Goal: Task Accomplishment & Management: Complete application form

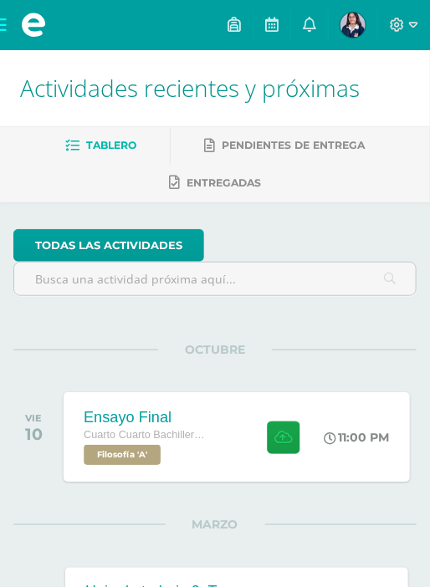
click at [184, 417] on div "Ensayo Final" at bounding box center [147, 418] width 127 height 18
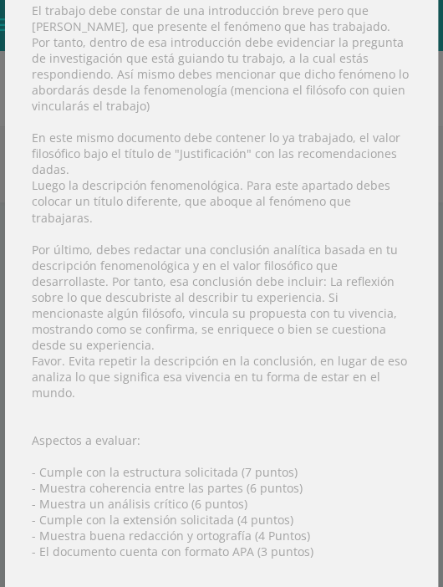
scroll to position [301, 0]
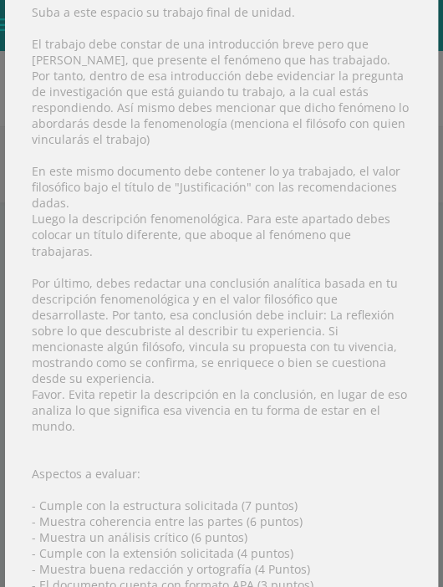
click at [253, 153] on div "Instrucciones: Suba a este espacio su trabajo final de unidad. El trabajo debe …" at bounding box center [221, 331] width 433 height 773
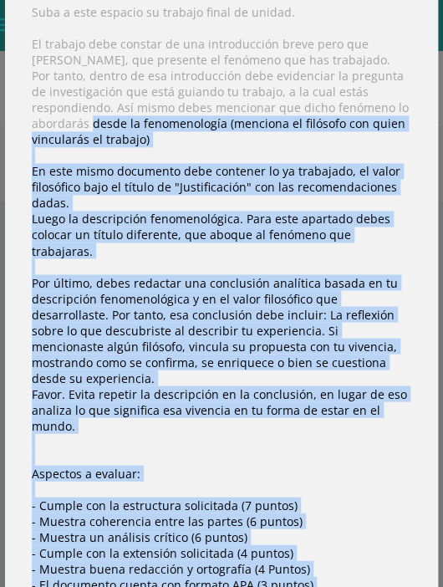
click at [431, 105] on div "Ensayo Final Filosofía Fecha: Viernes 10 de Octubre Hora: 23:00 División: Traba…" at bounding box center [221, 293] width 443 height 587
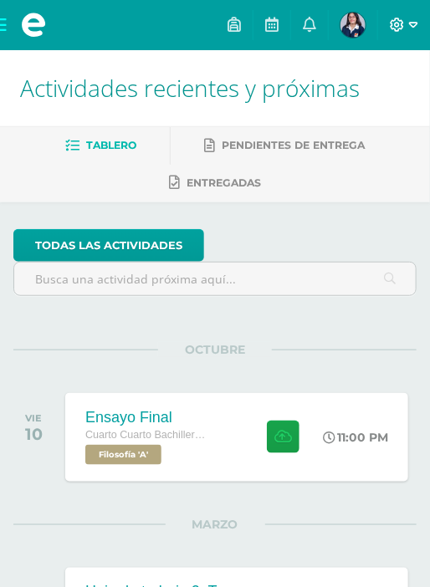
click at [417, 28] on icon at bounding box center [413, 25] width 9 height 15
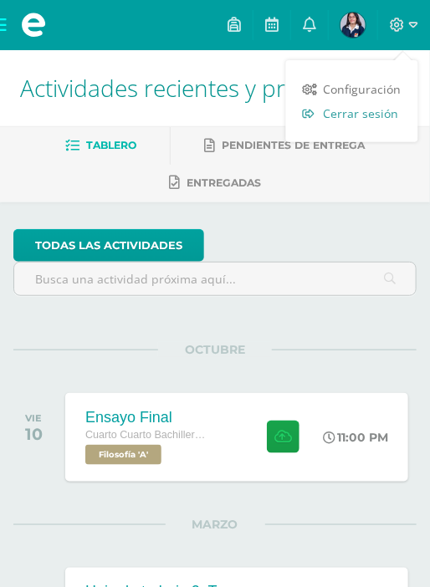
click at [371, 121] on span "Cerrar sesión" at bounding box center [361, 113] width 75 height 16
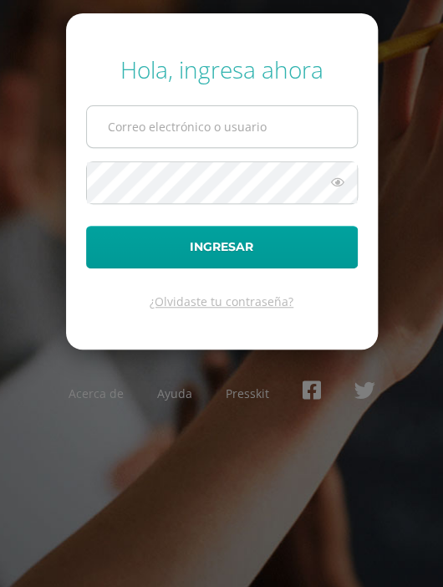
click at [224, 141] on input "text" at bounding box center [222, 126] width 270 height 41
type input "2019244@colegiobelga.edu.gt"
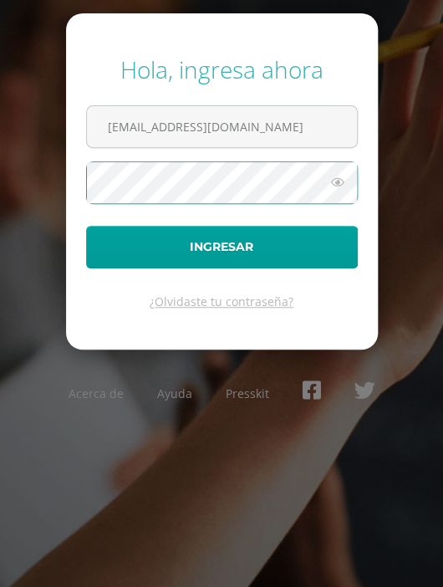
click at [86, 226] on button "Ingresar" at bounding box center [222, 247] width 272 height 43
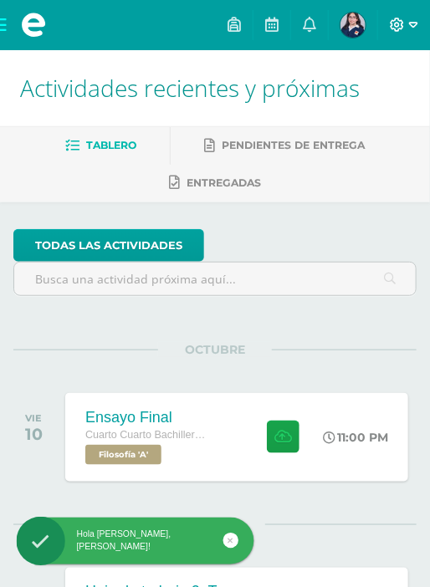
click at [396, 28] on icon at bounding box center [397, 25] width 15 height 15
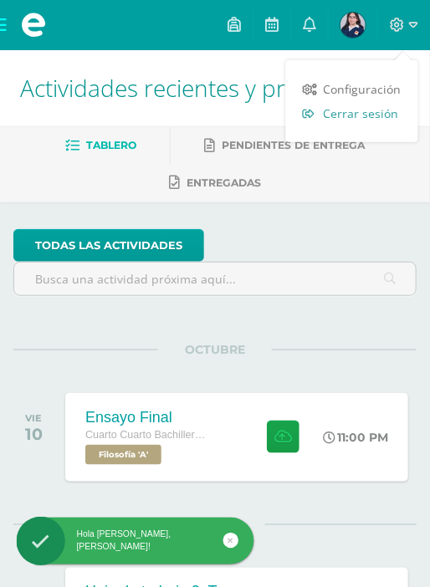
click at [373, 117] on span "Cerrar sesión" at bounding box center [361, 113] width 75 height 16
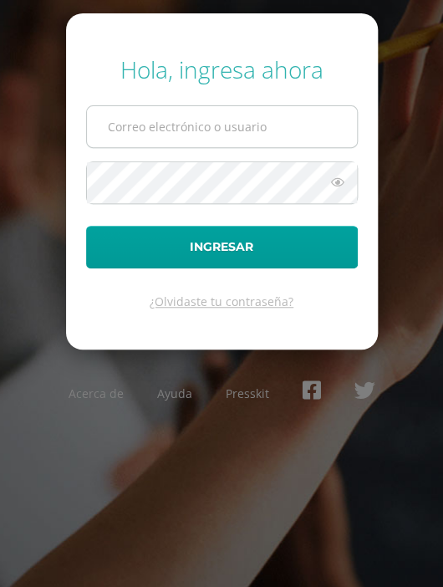
click at [227, 134] on input "text" at bounding box center [222, 126] width 270 height 41
type input "2022563@colegiobelga.edu.gt"
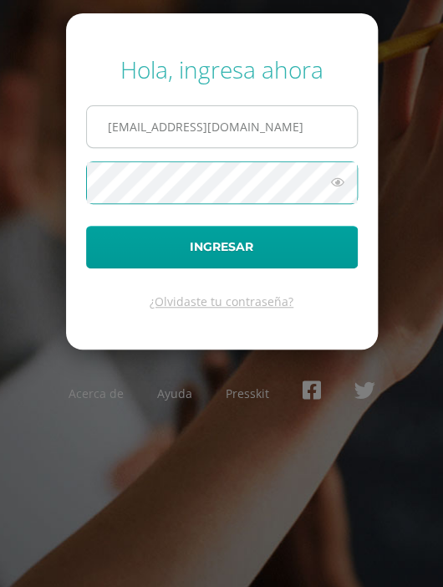
click at [86, 226] on button "Ingresar" at bounding box center [222, 247] width 272 height 43
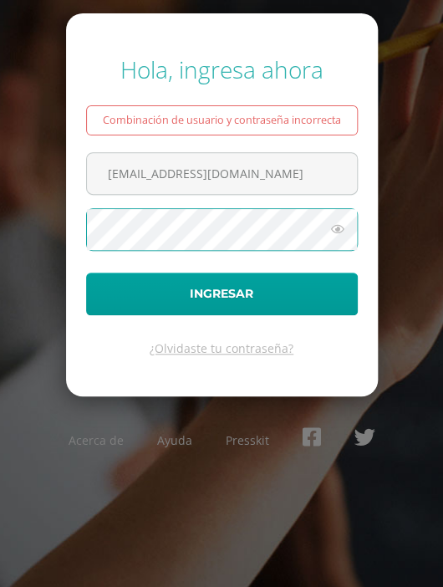
click at [86, 273] on button "Ingresar" at bounding box center [222, 294] width 272 height 43
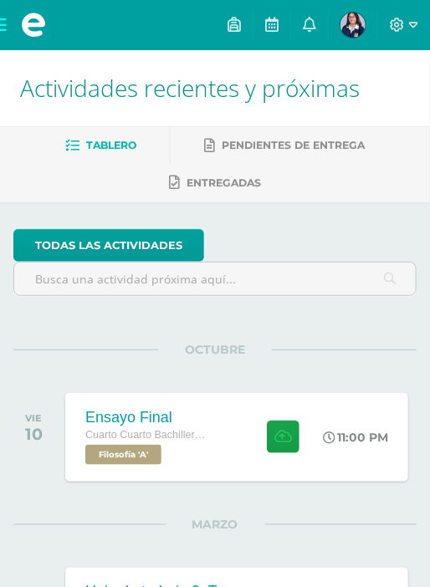
click at [388, 12] on div at bounding box center [404, 25] width 52 height 50
click at [398, 20] on icon at bounding box center [397, 25] width 15 height 15
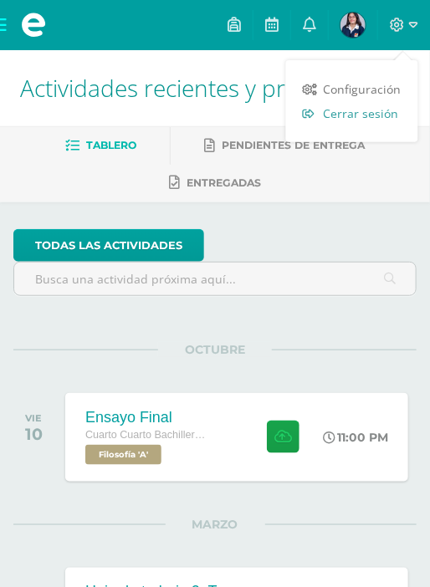
click at [353, 116] on span "Cerrar sesión" at bounding box center [361, 113] width 75 height 16
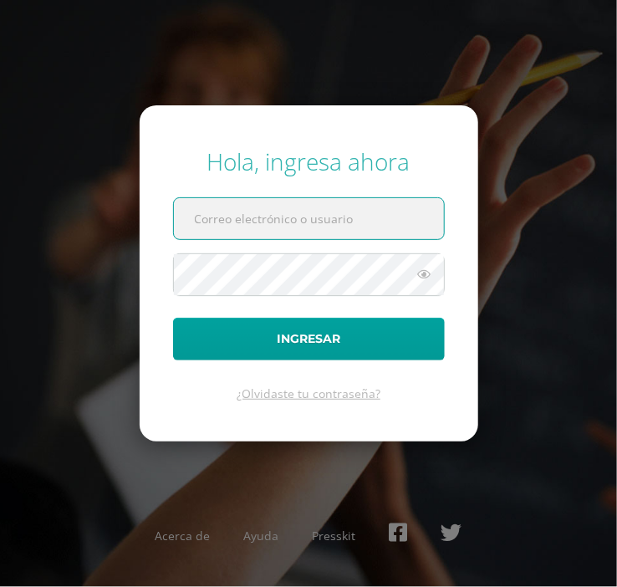
click at [304, 214] on input "text" at bounding box center [309, 218] width 270 height 41
type input "[EMAIL_ADDRESS][DOMAIN_NAME]"
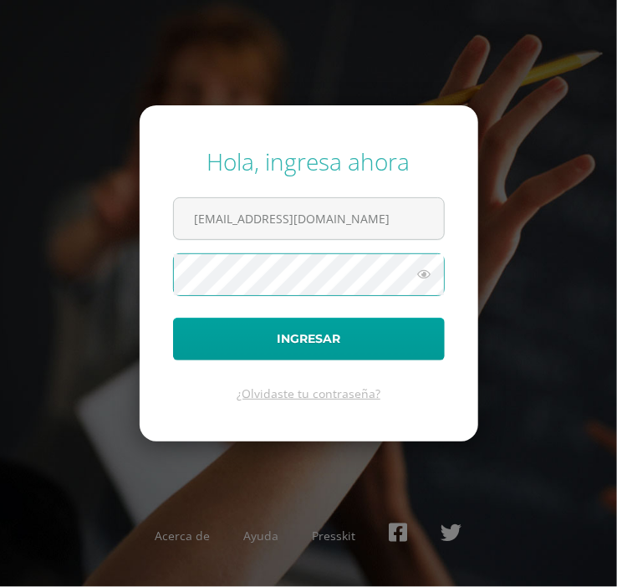
click at [173, 318] on button "Ingresar" at bounding box center [309, 339] width 272 height 43
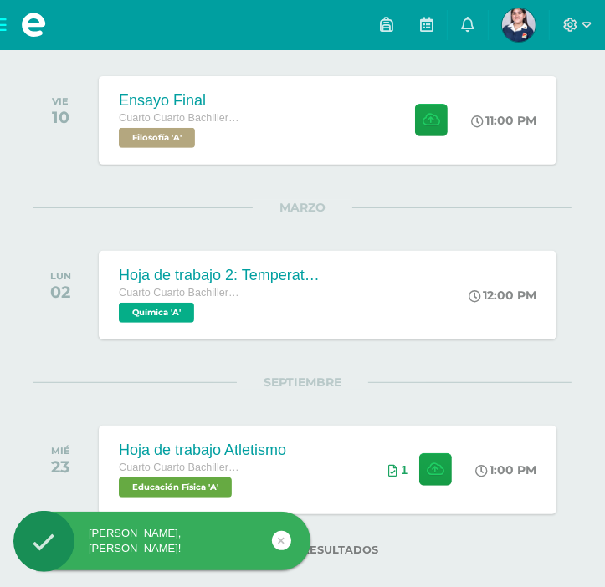
scroll to position [276, 0]
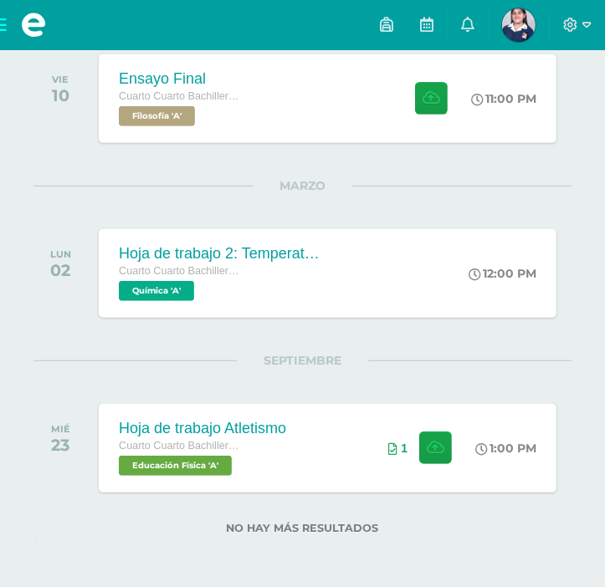
click at [312, 516] on div "Hola María Alejandra, bienvenido a Edoo!" at bounding box center [188, 544] width 305 height 64
click at [326, 488] on div "Hoja de trabajo Atletismo Cuarto Cuarto Bachillerato en Ciencias y Letras con O…" at bounding box center [327, 447] width 462 height 89
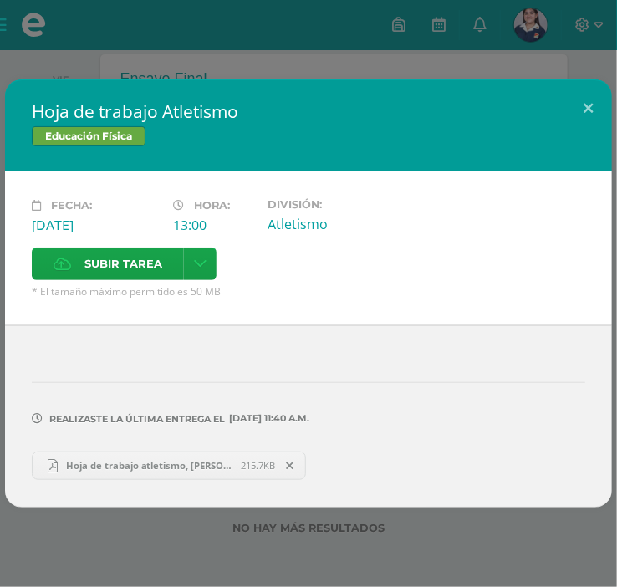
click at [116, 463] on span "Hoja de trabajo atletismo, Alejandra Pérez.pdf" at bounding box center [150, 465] width 184 height 13
click at [286, 42] on div "Hoja de trabajo Atletismo Educación Física Fecha: Miércoles 23 de Septiembre Ho…" at bounding box center [308, 293] width 617 height 587
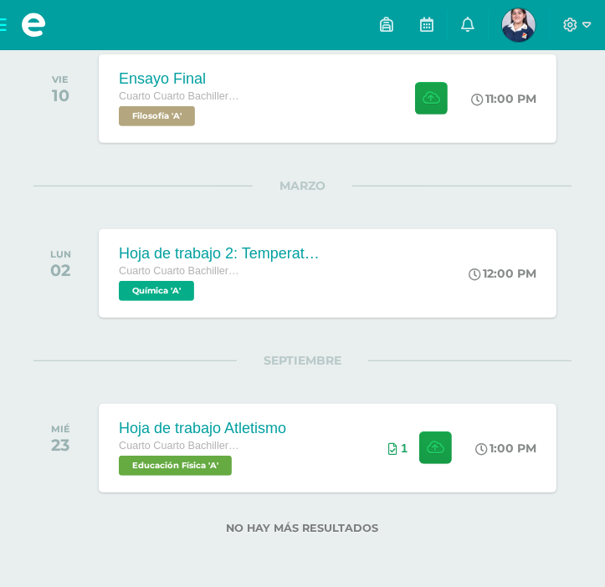
click at [601, 37] on div at bounding box center [576, 25] width 55 height 50
click at [582, 34] on div at bounding box center [576, 25] width 55 height 50
click at [575, 11] on div at bounding box center [576, 25] width 55 height 50
click at [576, 34] on div at bounding box center [576, 25] width 55 height 50
click at [585, 23] on icon at bounding box center [586, 25] width 9 height 6
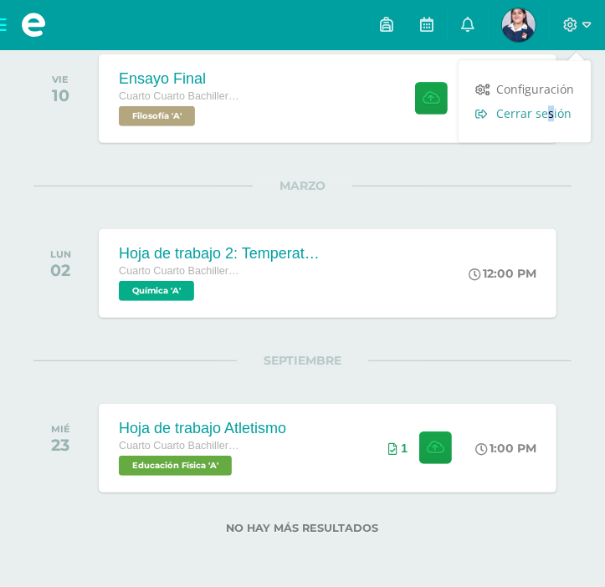
drag, startPoint x: 554, startPoint y: 128, endPoint x: 546, endPoint y: 105, distance: 24.6
click at [546, 105] on div "Configuración Cerrar sesión" at bounding box center [524, 101] width 132 height 65
click at [544, 107] on span "Cerrar sesión" at bounding box center [533, 113] width 75 height 16
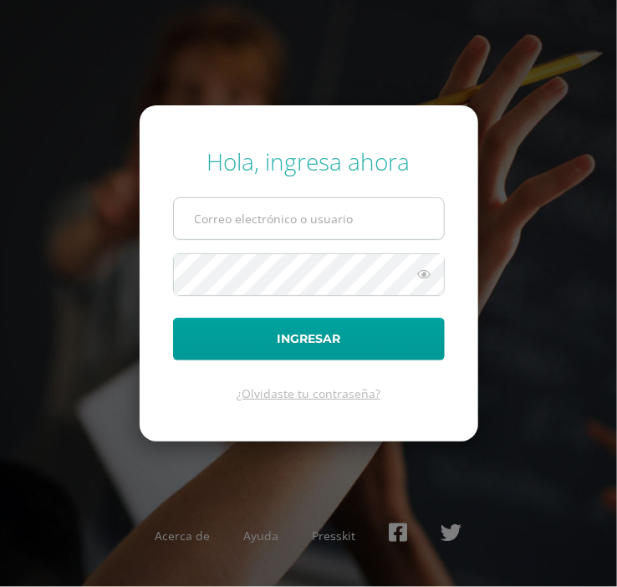
click at [334, 212] on input "text" at bounding box center [309, 218] width 270 height 41
type input "[EMAIL_ADDRESS][DOMAIN_NAME]"
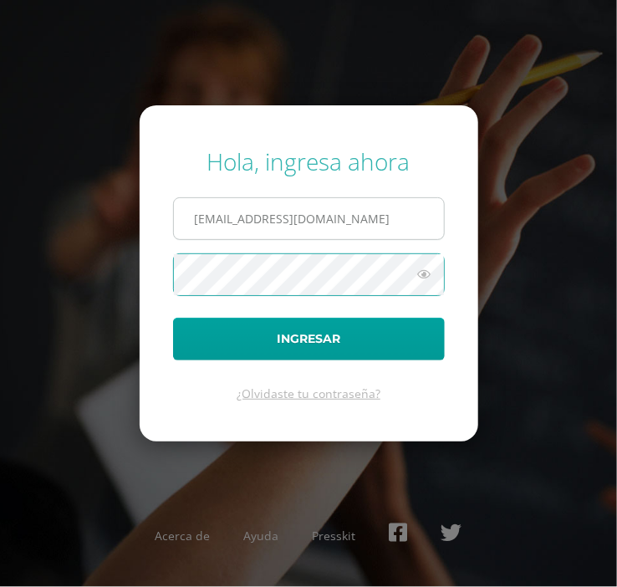
click at [173, 318] on button "Ingresar" at bounding box center [309, 339] width 272 height 43
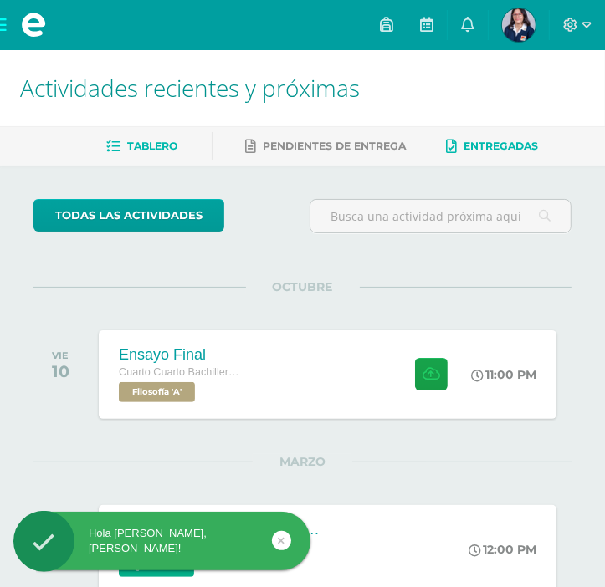
click at [495, 133] on link "Entregadas" at bounding box center [493, 146] width 92 height 27
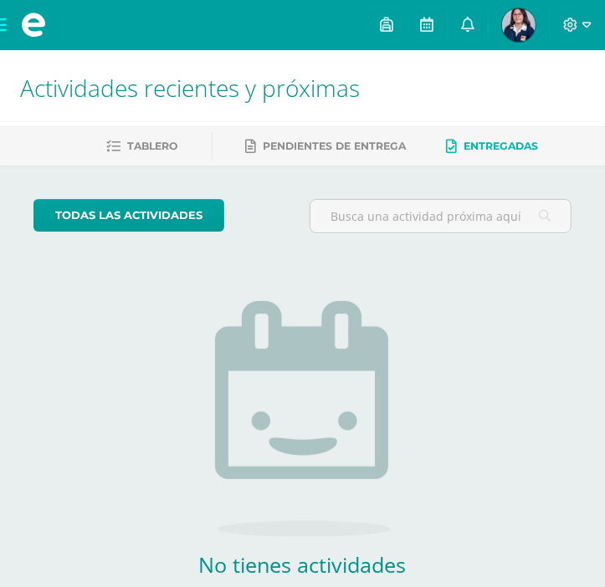
click at [146, 130] on div "Tablero Pendientes de entrega Entregadas" at bounding box center [322, 145] width 645 height 39
click at [255, 137] on link "Pendientes de entrega" at bounding box center [326, 146] width 161 height 27
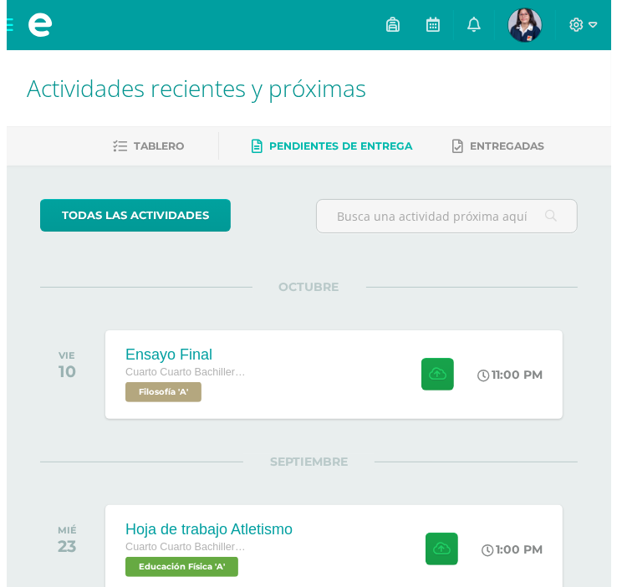
scroll to position [101, 0]
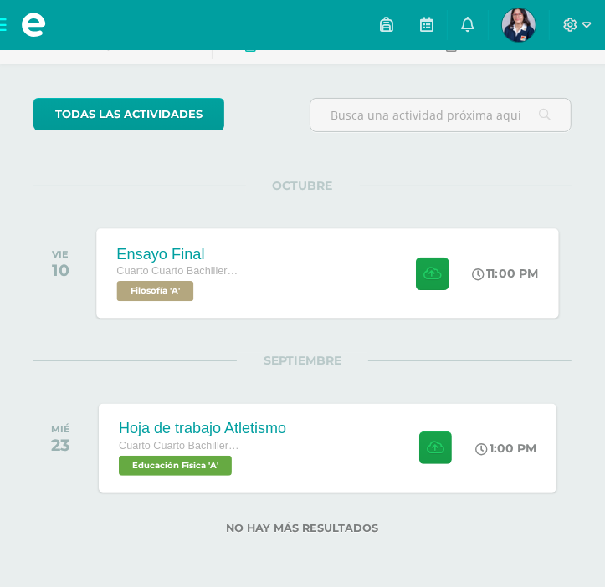
click at [233, 246] on div "Ensayo Final" at bounding box center [180, 254] width 126 height 18
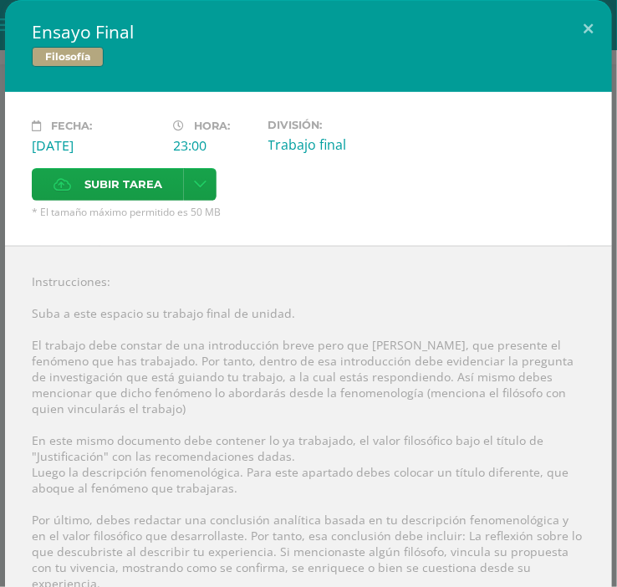
scroll to position [309, 0]
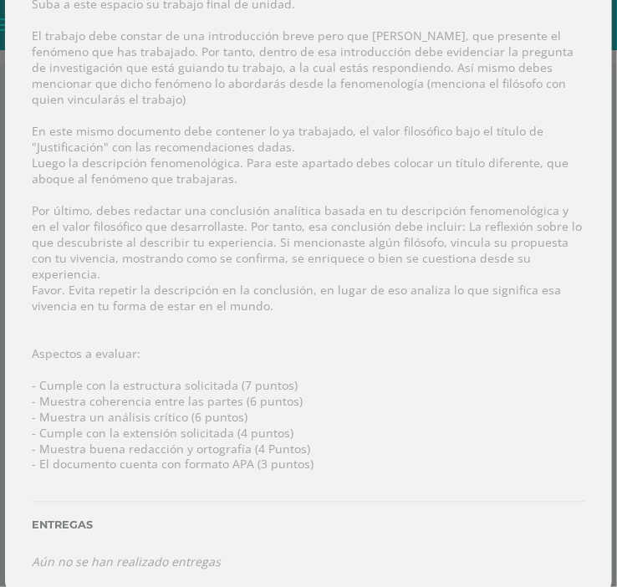
click at [286, 369] on div "Instrucciones: Suba a este espacio su trabajo final de unidad. El trabajo debe …" at bounding box center [308, 267] width 607 height 662
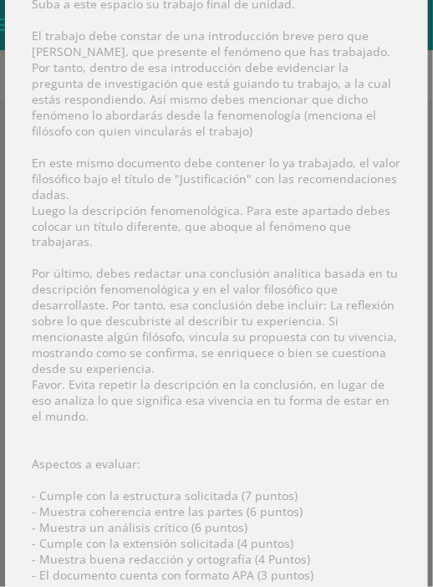
click at [89, 86] on div "Instrucciones: Suba a este espacio su trabajo final de unidad. El trabajo debe …" at bounding box center [216, 322] width 423 height 773
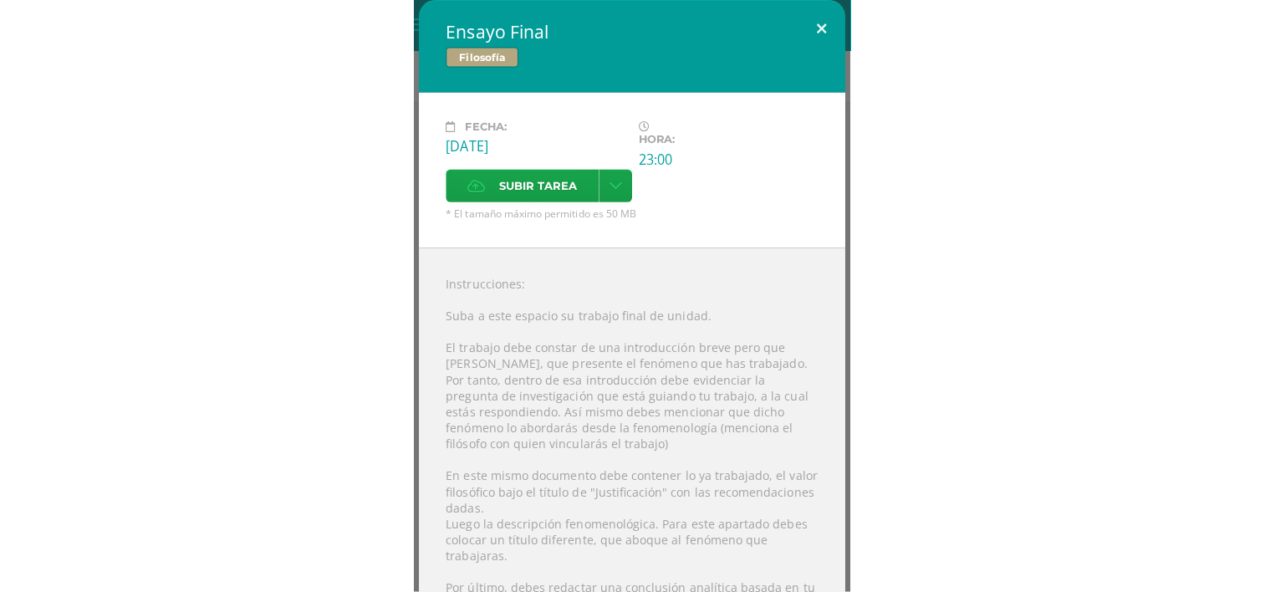
scroll to position [96, 0]
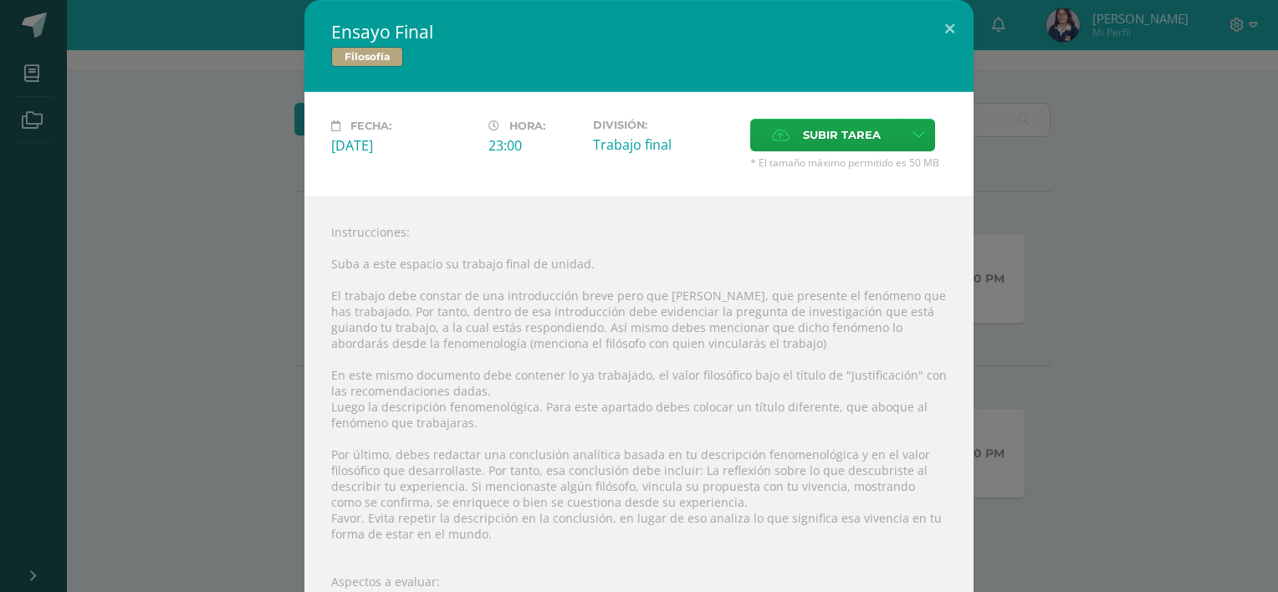
click at [157, 212] on div "Ensayo Final Filosofía Fecha: [DATE] Hora: 23:00 División: Trabajo final" at bounding box center [639, 413] width 1265 height 826
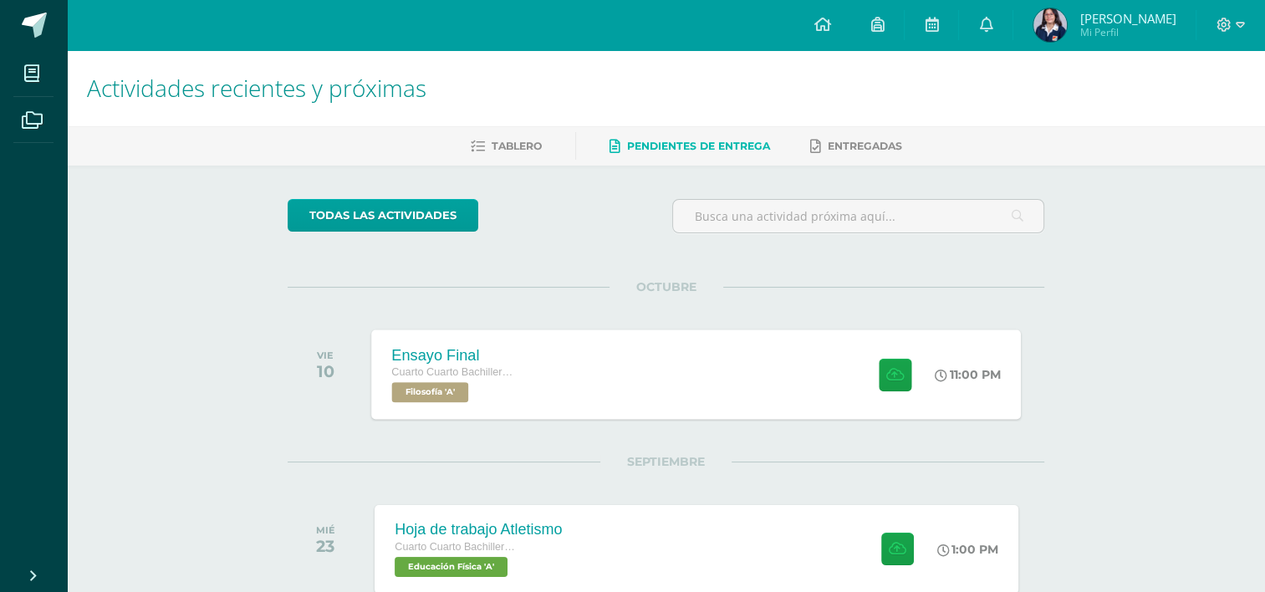
click at [584, 343] on div "Ensayo Final Cuarto Cuarto Bachillerato en Ciencias y Letras con Orientación en…" at bounding box center [697, 374] width 650 height 89
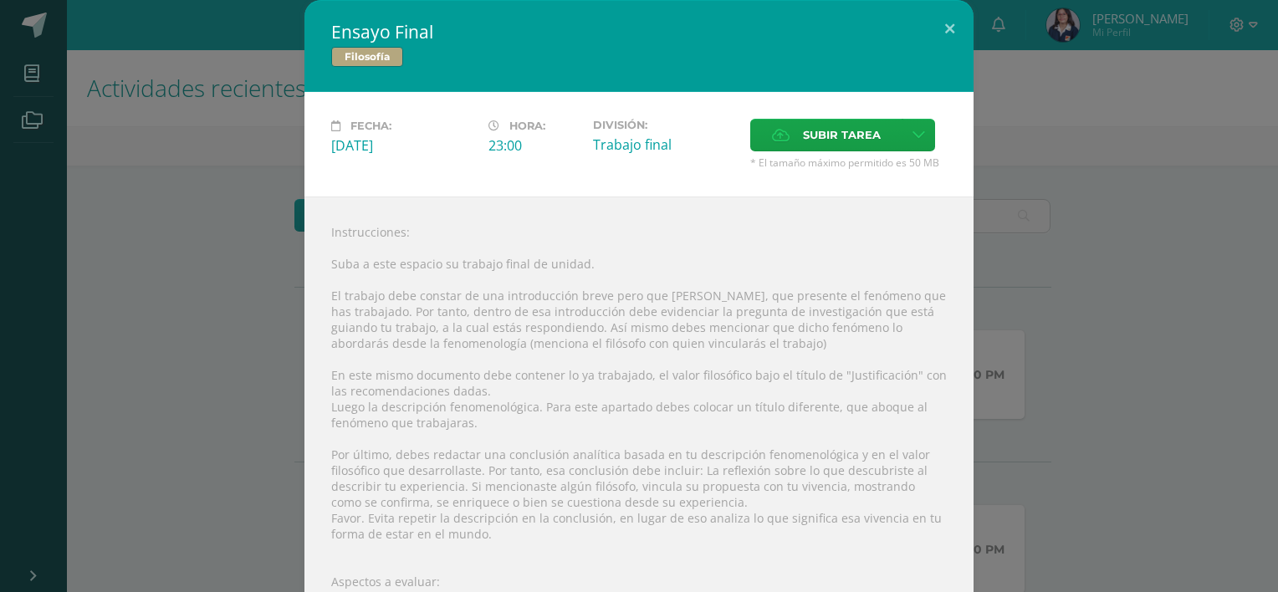
scroll to position [238, 0]
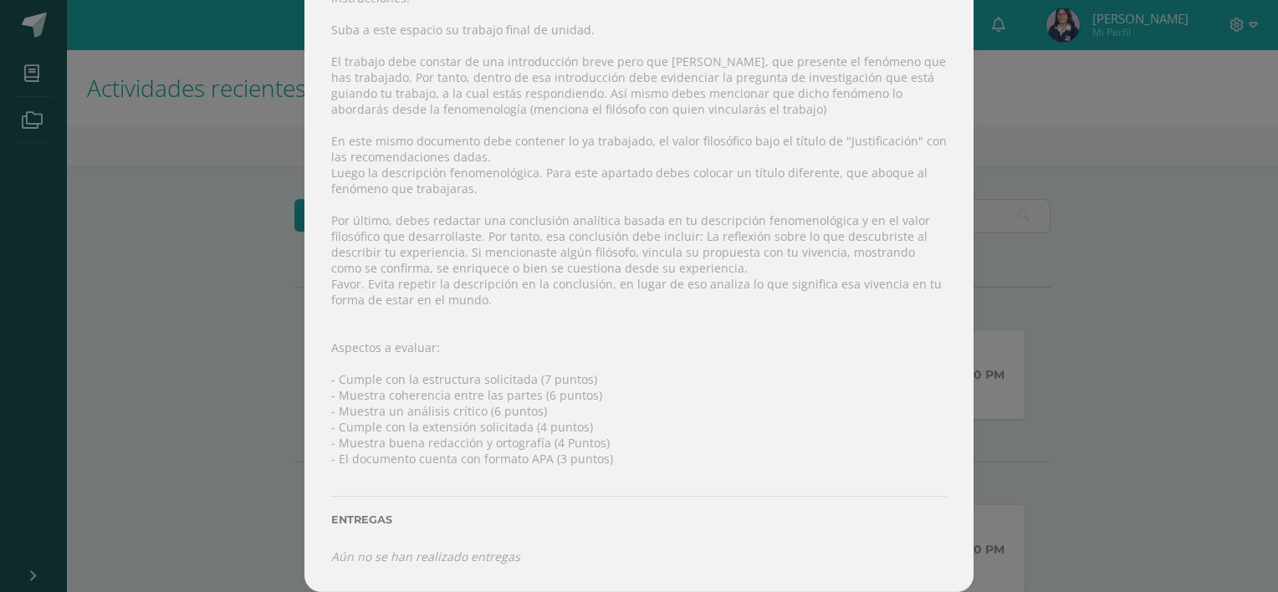
click at [1010, 302] on div "Ensayo Final Filosofía Fecha: [DATE] Hora: 23:00 División: Trabajo final" at bounding box center [639, 179] width 1265 height 826
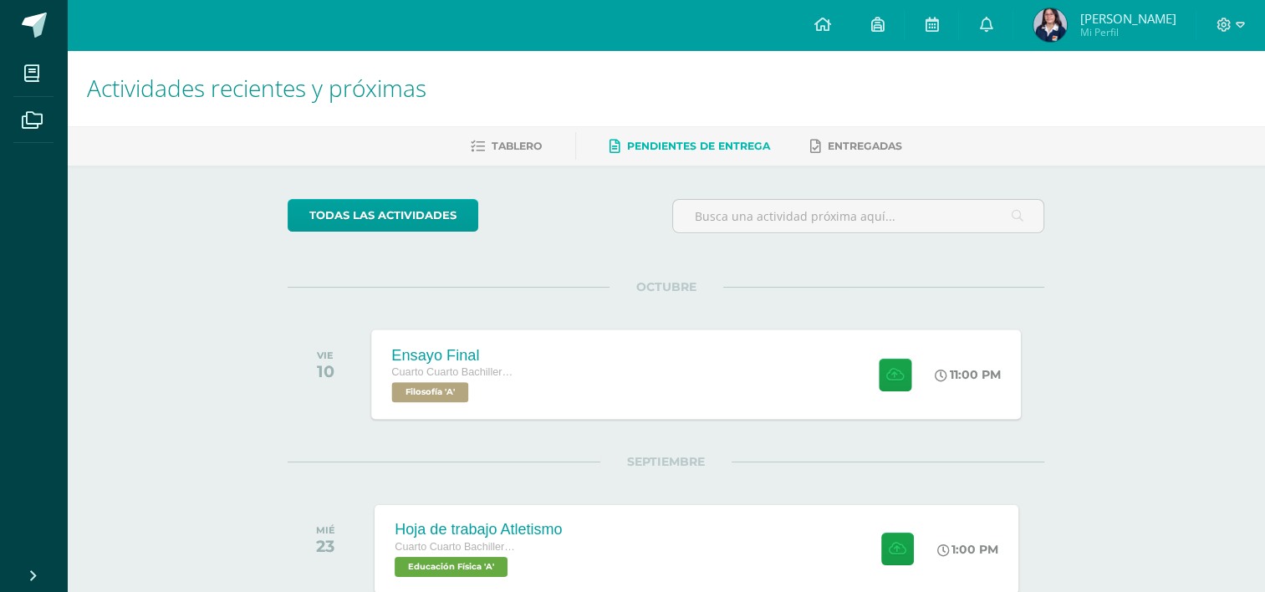
click at [602, 411] on div "Ensayo Final Cuarto Cuarto Bachillerato en Ciencias y Letras con Orientación en…" at bounding box center [697, 374] width 650 height 89
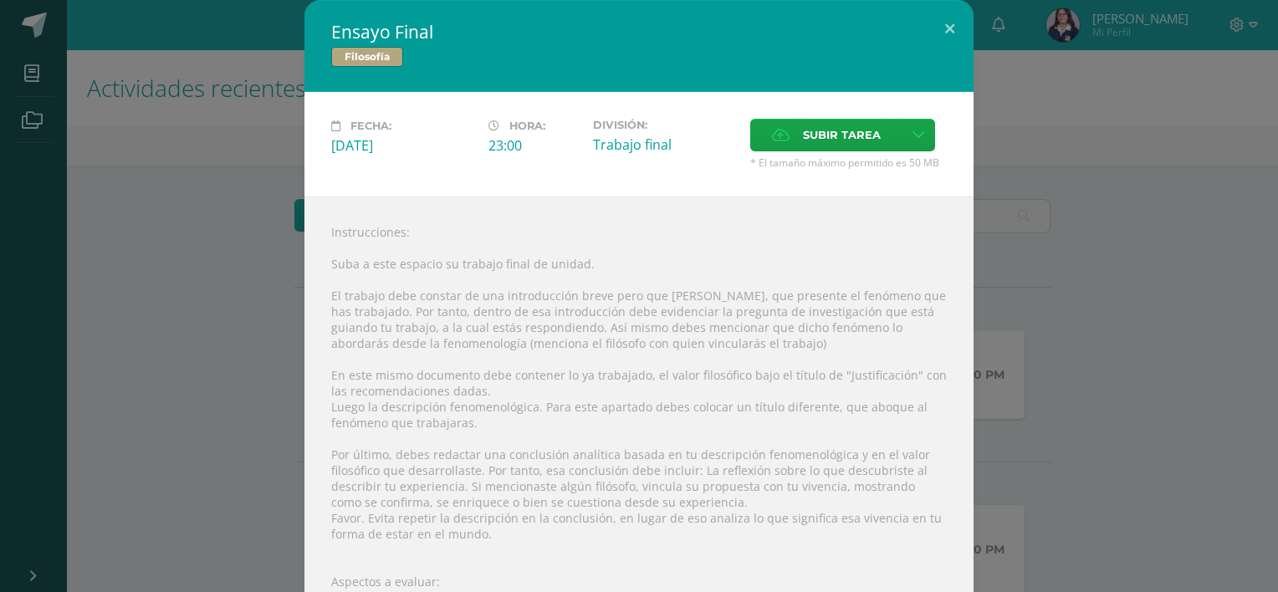
click at [893, 396] on div "Instrucciones: Suba a este espacio su trabajo final de unidad. El trabajo debe …" at bounding box center [638, 512] width 669 height 630
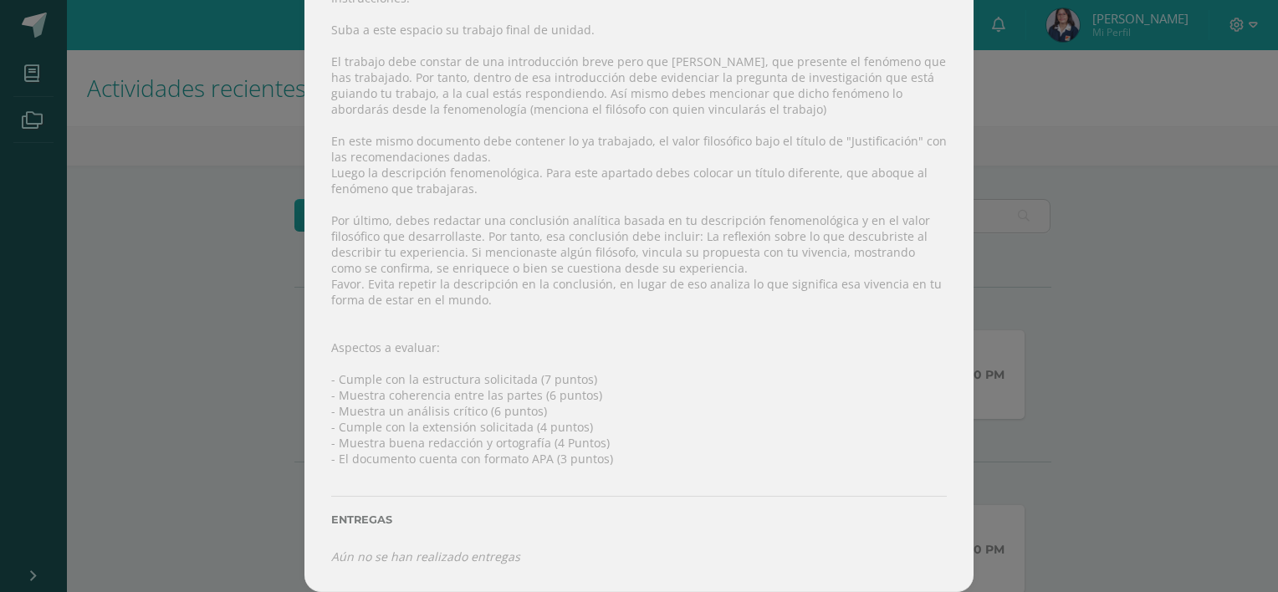
click at [879, 258] on div "Instrucciones: Suba a este espacio su trabajo final de unidad. El trabajo debe …" at bounding box center [638, 277] width 669 height 630
click at [261, 274] on div "Ensayo Final Filosofía Fecha: Viernes 10 de Octubre Hora: 23:00 División: Traba…" at bounding box center [639, 179] width 1265 height 826
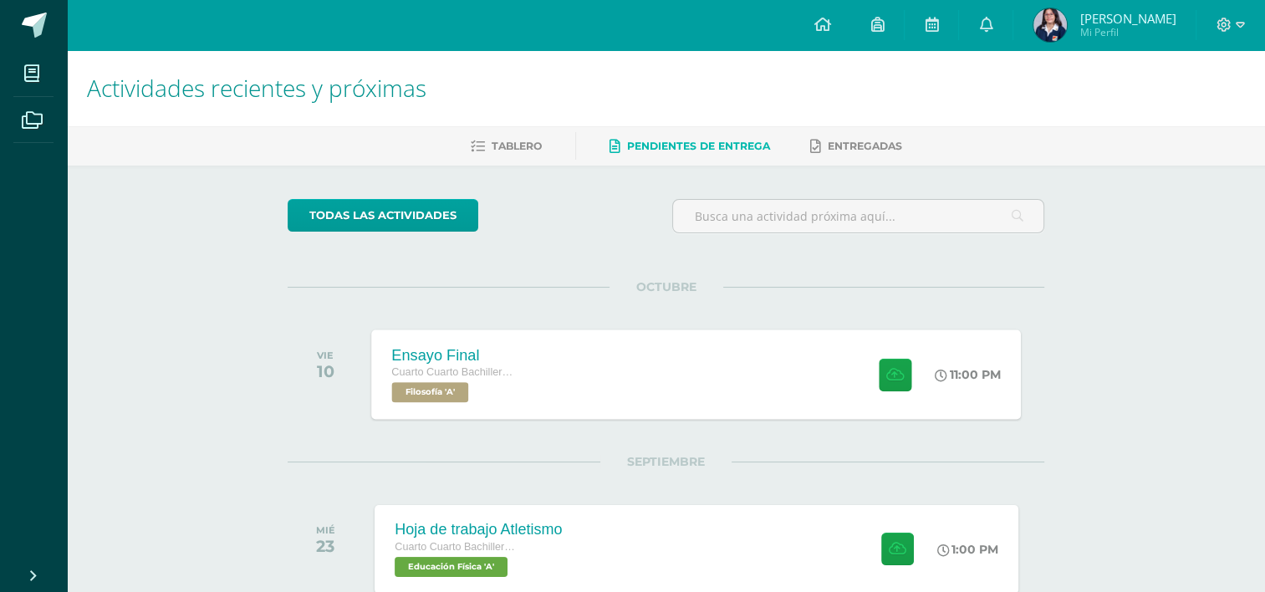
click at [586, 403] on div "Ensayo Final Cuarto Cuarto Bachillerato en Ciencias y Letras con Orientación en…" at bounding box center [697, 374] width 650 height 89
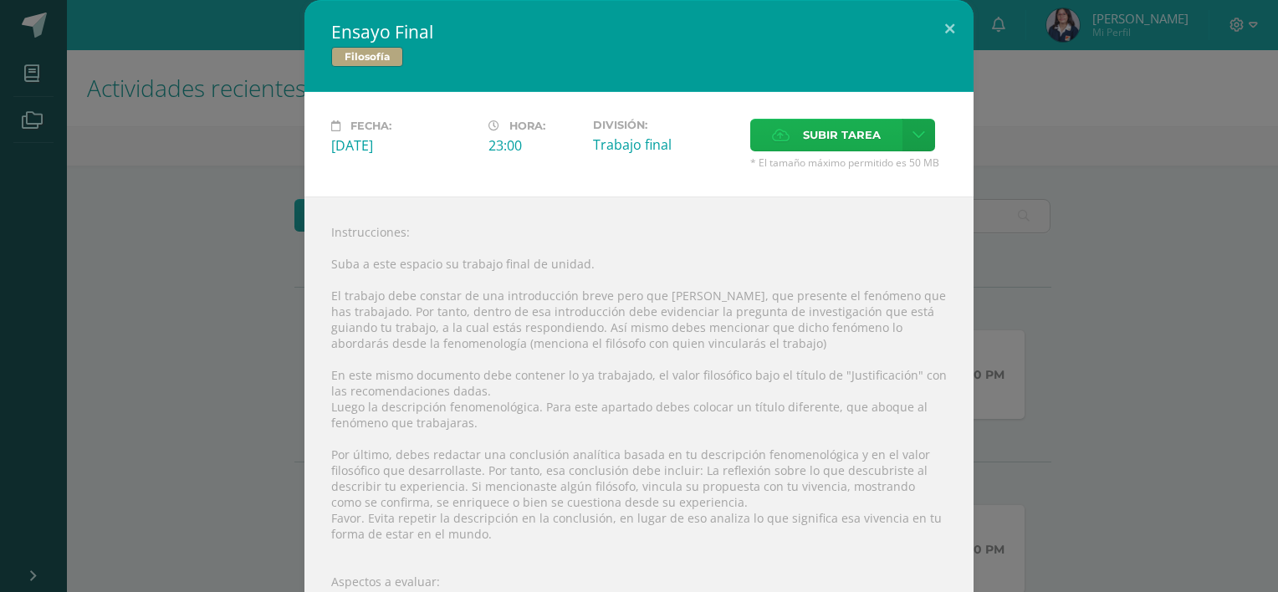
click at [818, 134] on span "Subir tarea" at bounding box center [842, 135] width 78 height 31
click at [0, 0] on input "Subir tarea" at bounding box center [0, 0] width 0 height 0
click at [793, 137] on label "Subir tarea" at bounding box center [826, 135] width 152 height 33
click at [0, 0] on input "Subir tarea" at bounding box center [0, 0] width 0 height 0
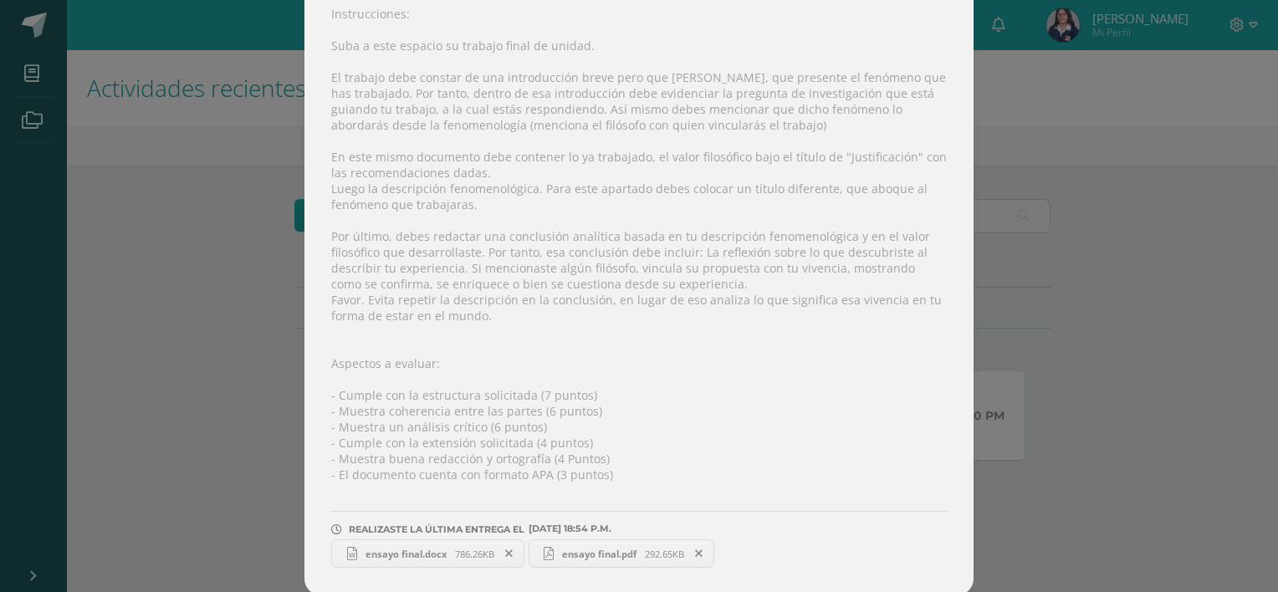
scroll to position [224, 0]
click at [1004, 457] on div "Ensayo Final Filosofía Fecha: Viernes 10 de Octubre Hora: 23:00 División: Traba…" at bounding box center [639, 185] width 1265 height 814
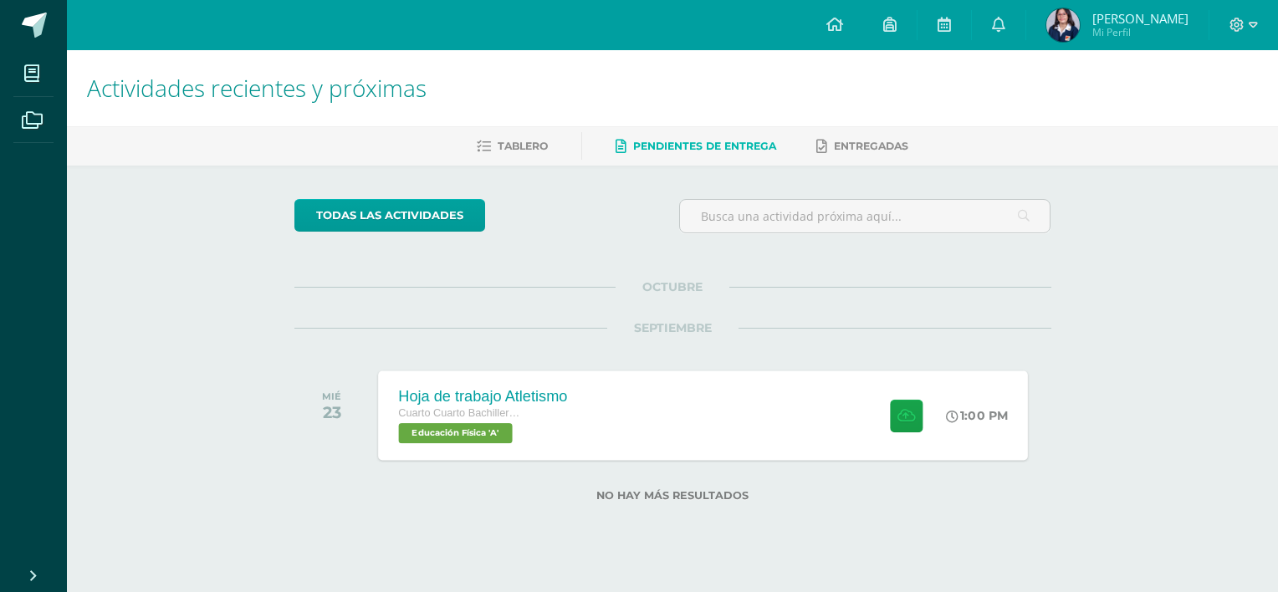
click at [685, 386] on div "Hoja de trabajo Atletismo Cuarto Cuarto Bachillerato en Ciencias y Letras con O…" at bounding box center [703, 415] width 650 height 89
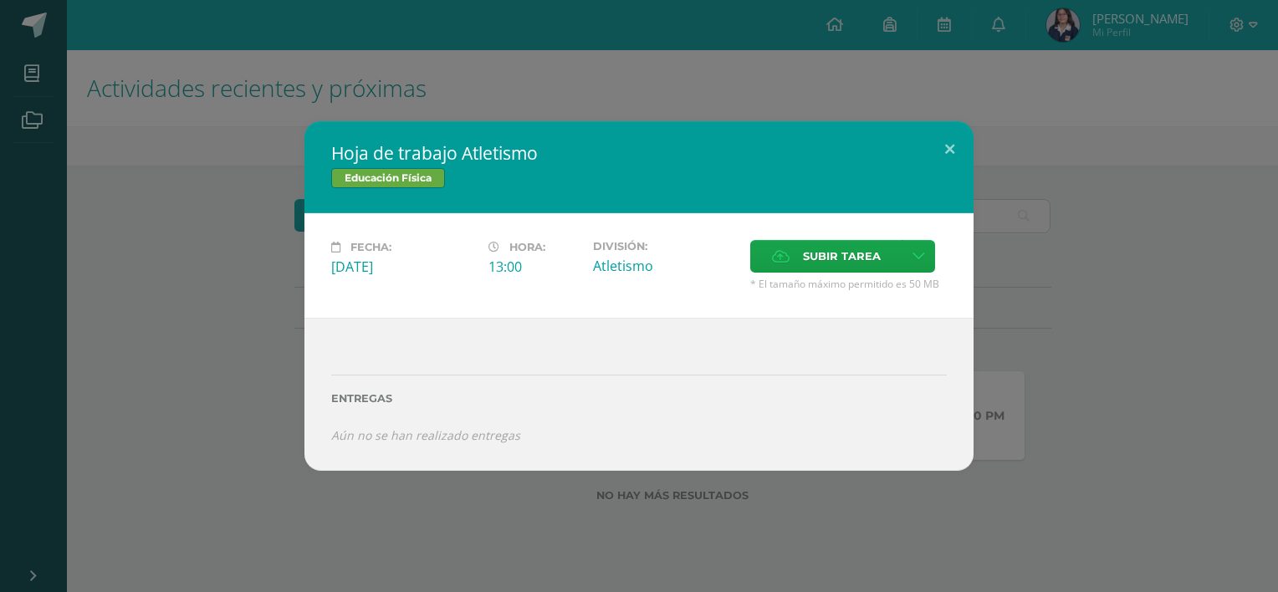
click at [182, 254] on div "Hoja de trabajo Atletismo Educación Física Fecha: Miércoles 23 de Septiembre Ho…" at bounding box center [639, 296] width 1265 height 350
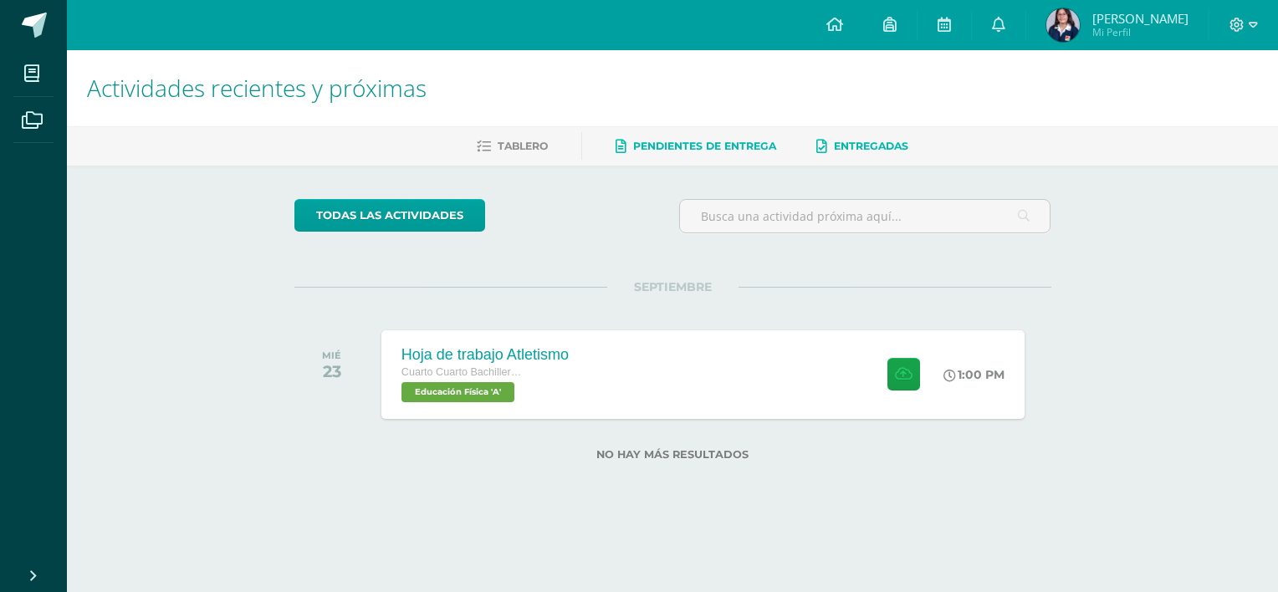
click at [827, 152] on icon at bounding box center [821, 147] width 11 height 14
